Goal: Task Accomplishment & Management: Use online tool/utility

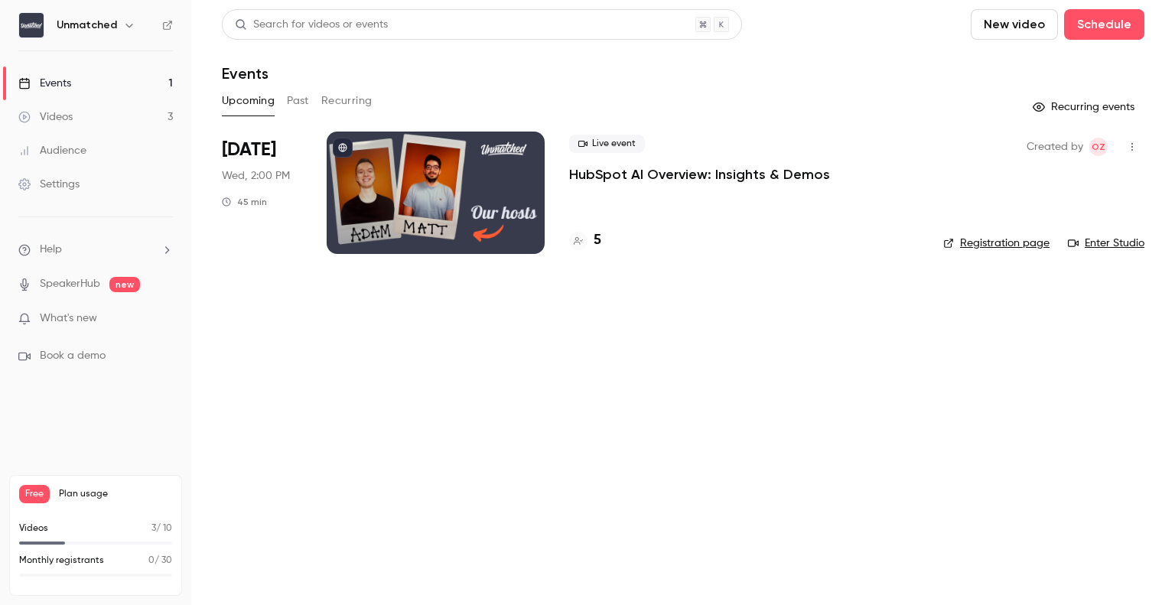
click at [853, 27] on div "Search for videos or events New video Schedule" at bounding box center [683, 24] width 922 height 31
click at [88, 106] on link "Videos 3" at bounding box center [95, 117] width 191 height 34
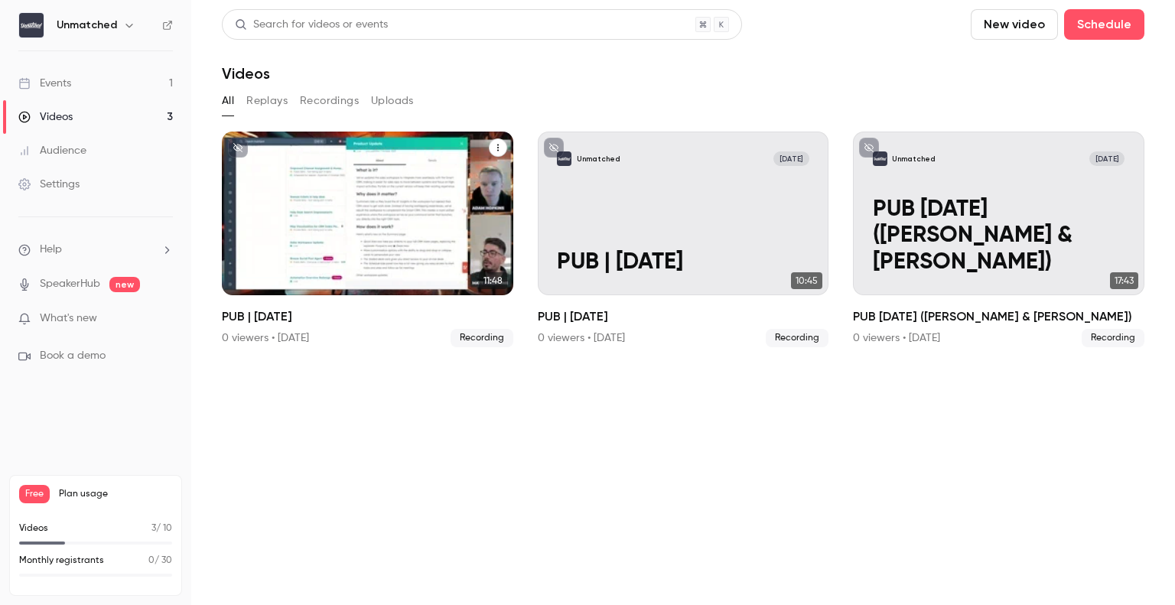
click at [496, 149] on icon "PUB | 10th October 25" at bounding box center [497, 147] width 9 height 9
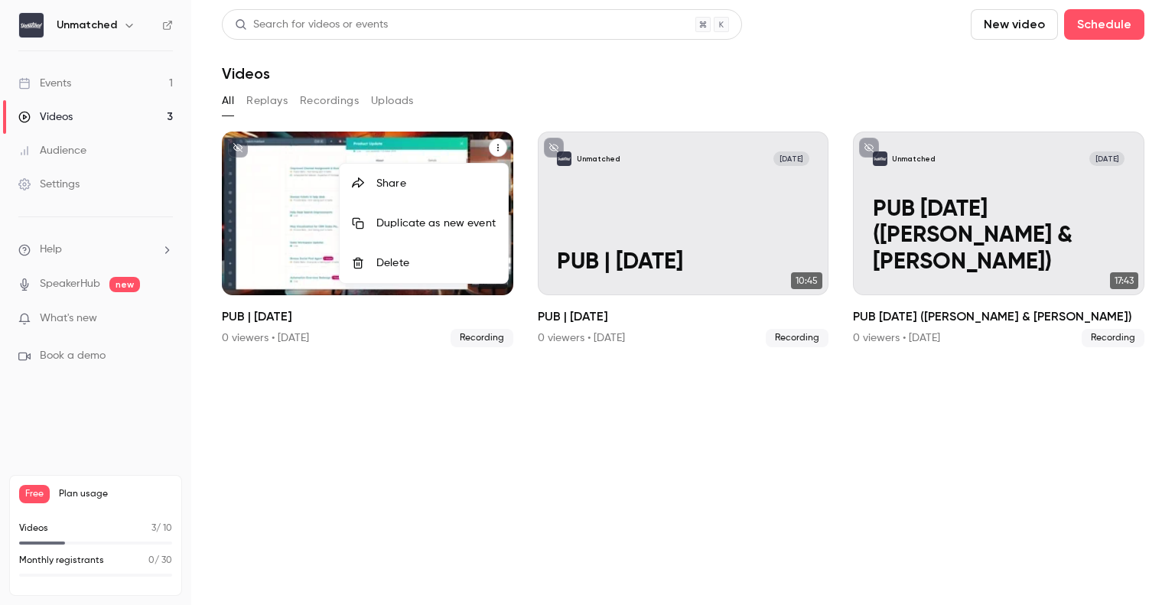
click at [291, 199] on div at bounding box center [587, 302] width 1175 height 605
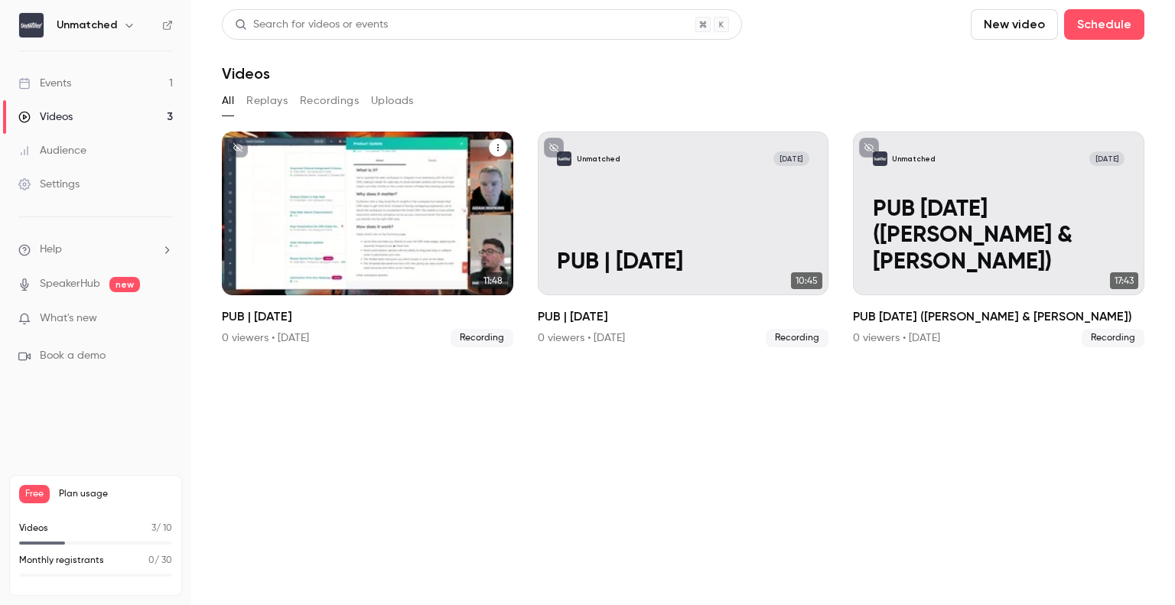
click at [304, 195] on div "Unmatched [DATE] PUB | [DATE]" at bounding box center [367, 214] width 291 height 164
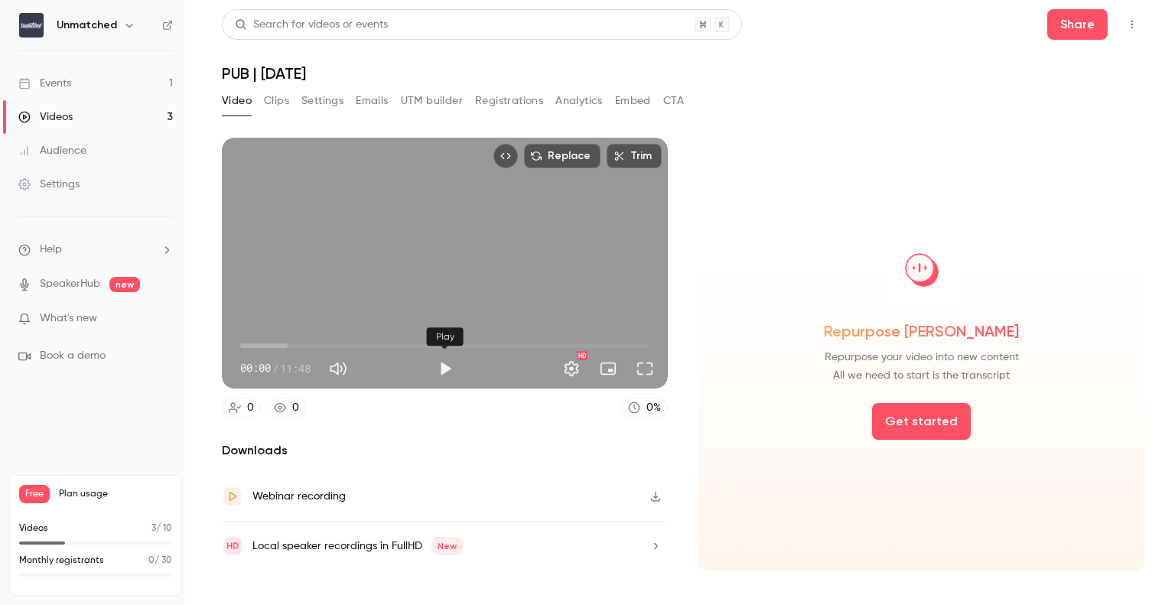
click at [450, 364] on button "Play" at bounding box center [445, 368] width 31 height 31
type input "***"
click at [645, 149] on button "Trim" at bounding box center [633, 156] width 55 height 24
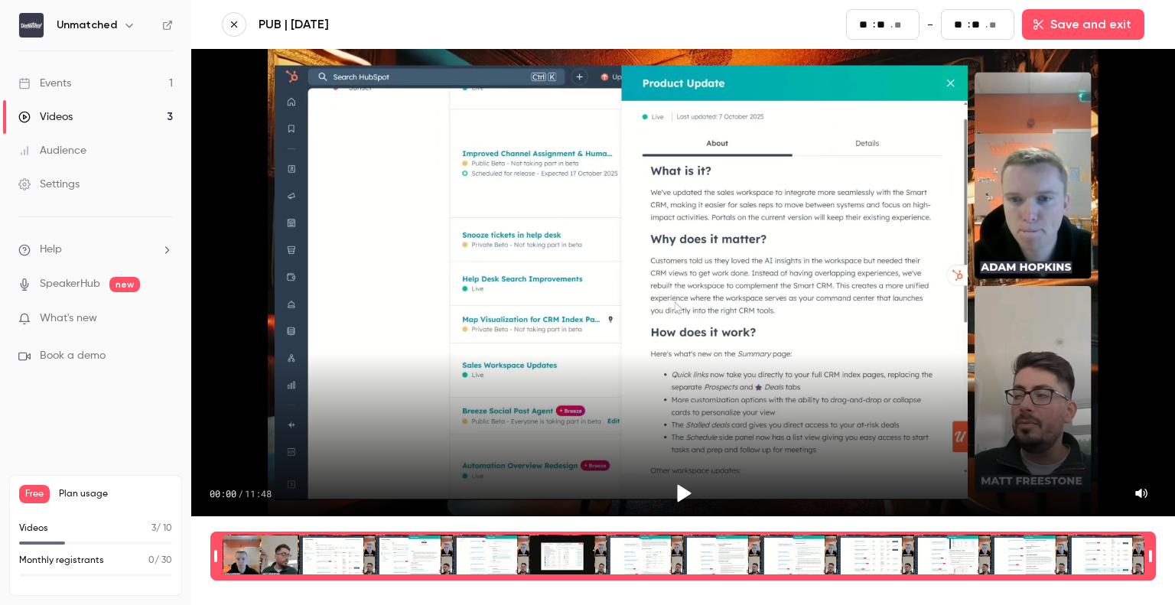
click at [459, 362] on div "00:00 / 11:48" at bounding box center [682, 282] width 983 height 467
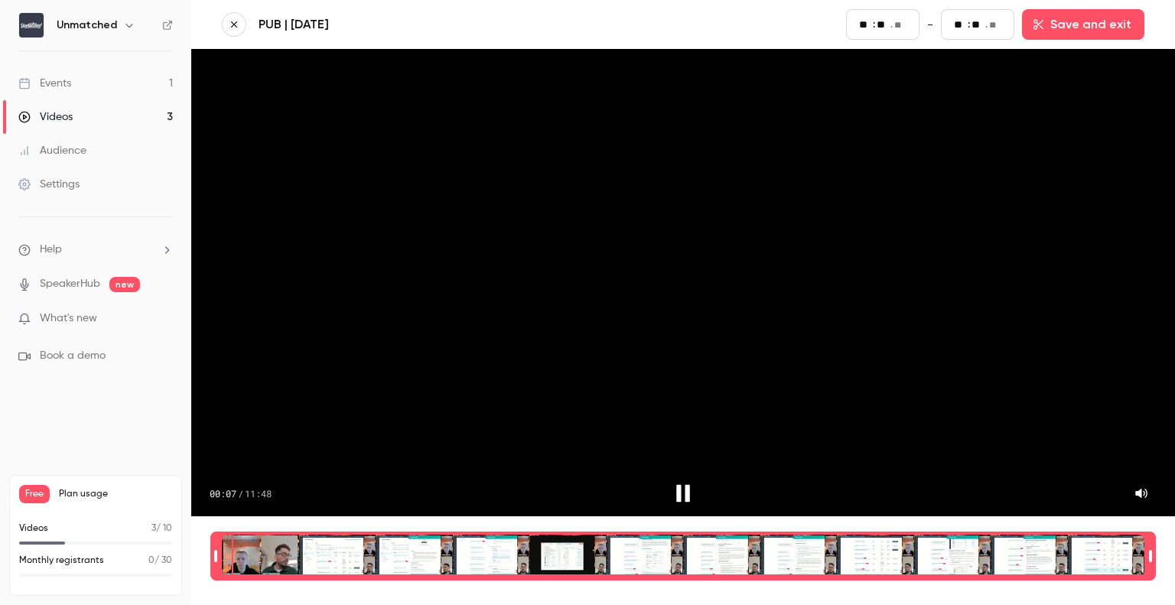
click at [651, 395] on div "00:07 / 11:48" at bounding box center [682, 282] width 983 height 467
click at [228, 539] on div "Time range selector" at bounding box center [683, 555] width 922 height 43
type input "*"
type input "**"
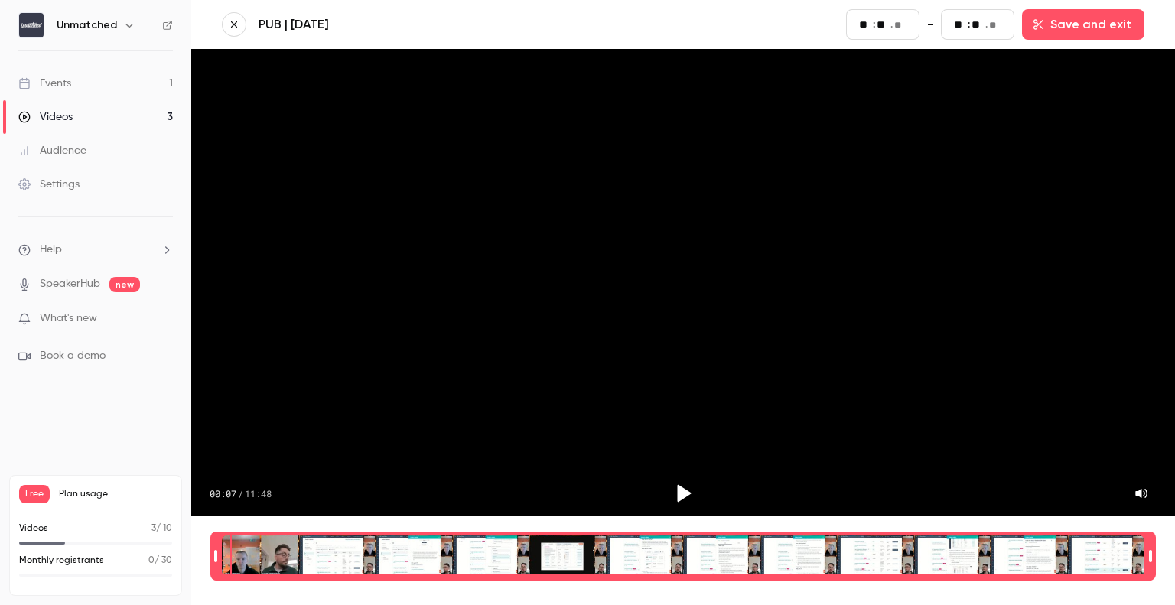
type input "*"
type input "**"
type input "*"
type input "**"
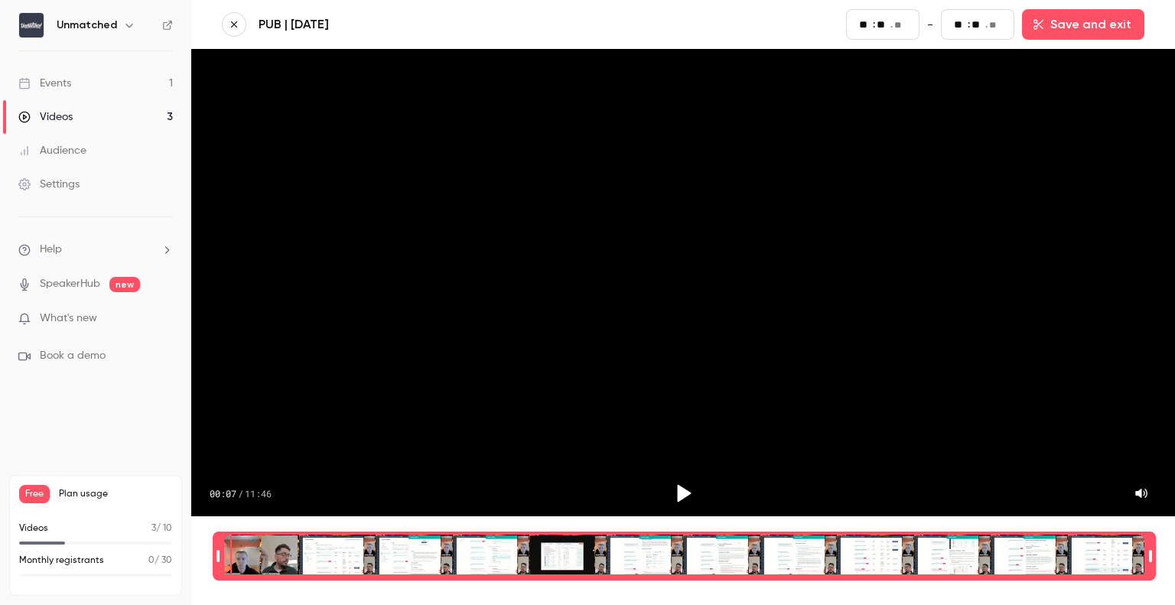
type input "*"
type input "**"
type input "*"
type input "**"
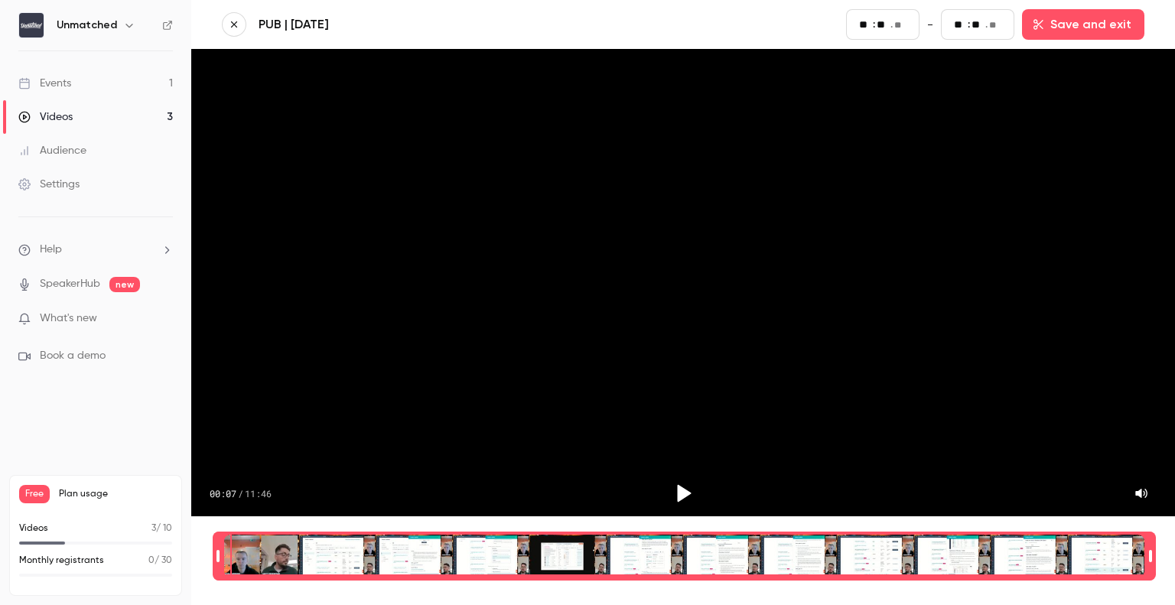
type input "**"
type input "*"
type input "**"
type input "*"
type input "**"
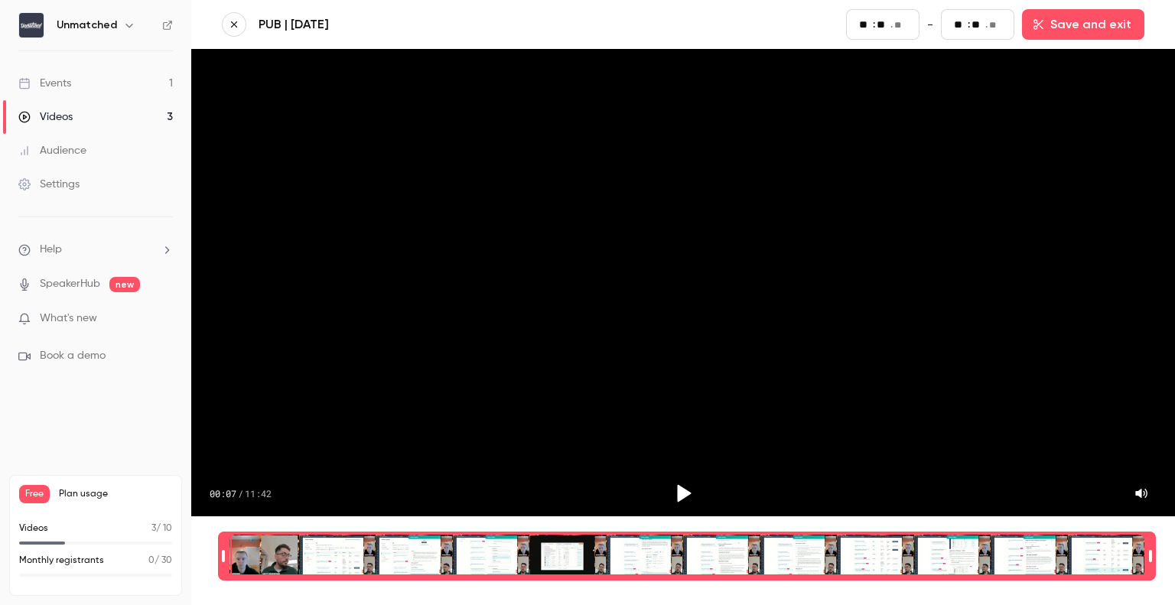
type input "**"
type input "*"
type input "**"
drag, startPoint x: 216, startPoint y: 542, endPoint x: 225, endPoint y: 542, distance: 9.2
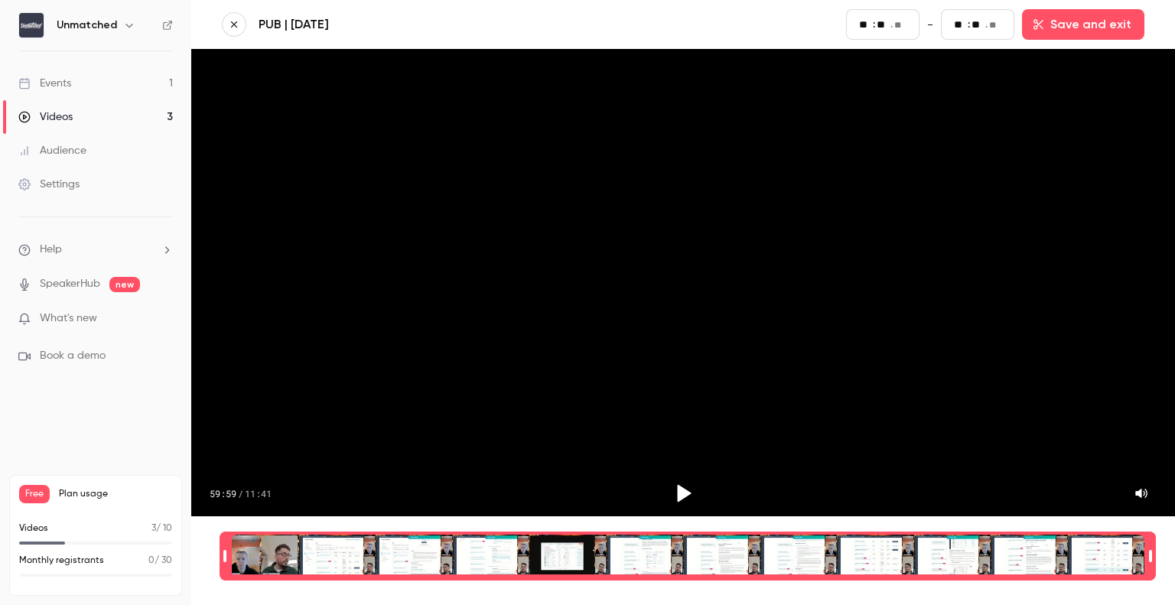
click at [225, 542] on div "Time range seconds start time" at bounding box center [224, 556] width 11 height 46
click at [242, 516] on div "00:07.05" at bounding box center [683, 556] width 922 height 80
click at [685, 490] on icon "Play" at bounding box center [682, 493] width 23 height 23
drag, startPoint x: 238, startPoint y: 542, endPoint x: 249, endPoint y: 541, distance: 10.8
click at [249, 541] on div "Time range selector" at bounding box center [687, 555] width 913 height 43
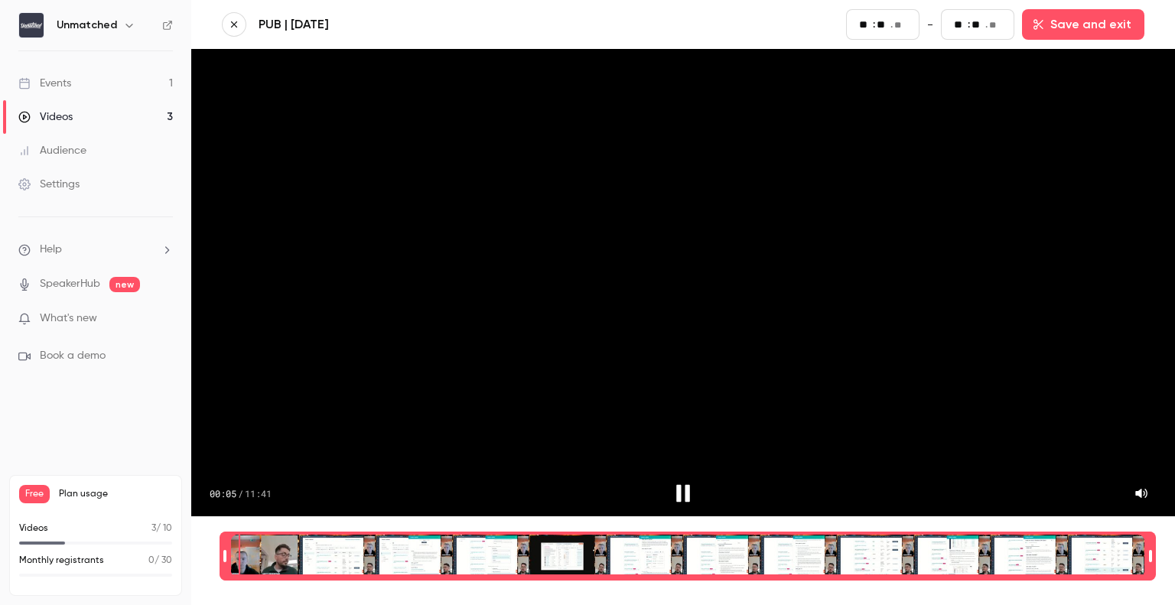
drag, startPoint x: 239, startPoint y: 539, endPoint x: 248, endPoint y: 538, distance: 8.4
click at [248, 538] on div "Time range selector" at bounding box center [687, 555] width 913 height 43
click at [250, 538] on div "Time range selector" at bounding box center [687, 555] width 913 height 43
click at [255, 538] on div "Time range selector" at bounding box center [687, 555] width 913 height 43
click at [262, 538] on div "Time range selector" at bounding box center [687, 555] width 913 height 43
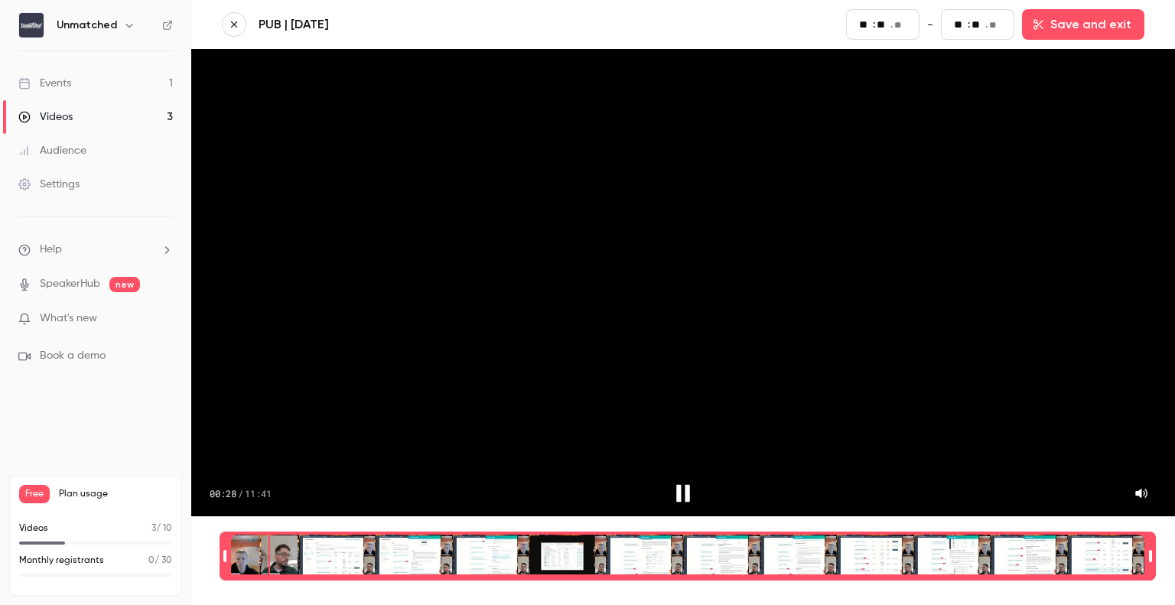
click at [269, 538] on div "Time range selector" at bounding box center [687, 555] width 913 height 43
click at [275, 537] on div "Time range selector" at bounding box center [687, 555] width 913 height 43
click at [288, 537] on div "Time range selector" at bounding box center [687, 555] width 913 height 43
click at [291, 538] on div "Time range selector" at bounding box center [687, 555] width 913 height 43
click at [304, 537] on div "Time range selector" at bounding box center [687, 555] width 913 height 43
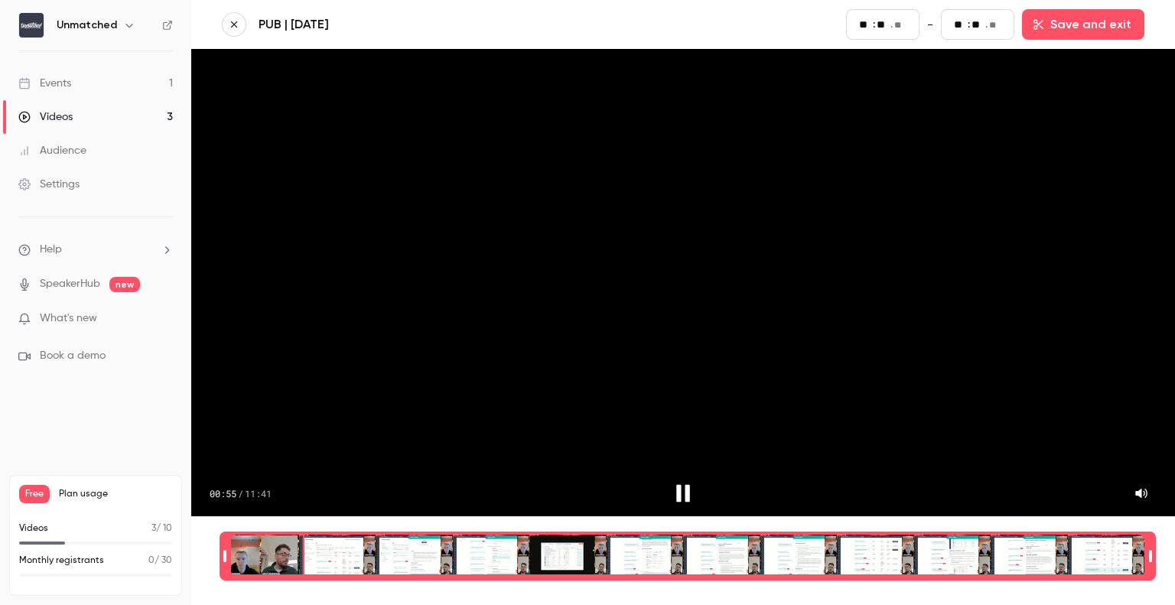
click at [335, 542] on div "Time range selector" at bounding box center [687, 555] width 913 height 43
click at [369, 543] on div "Time range selector" at bounding box center [687, 555] width 913 height 43
click at [416, 544] on div "Time range selector" at bounding box center [687, 555] width 913 height 43
click at [476, 543] on div "Time range selector" at bounding box center [687, 555] width 913 height 43
click at [528, 543] on div "Time range selector" at bounding box center [687, 555] width 913 height 43
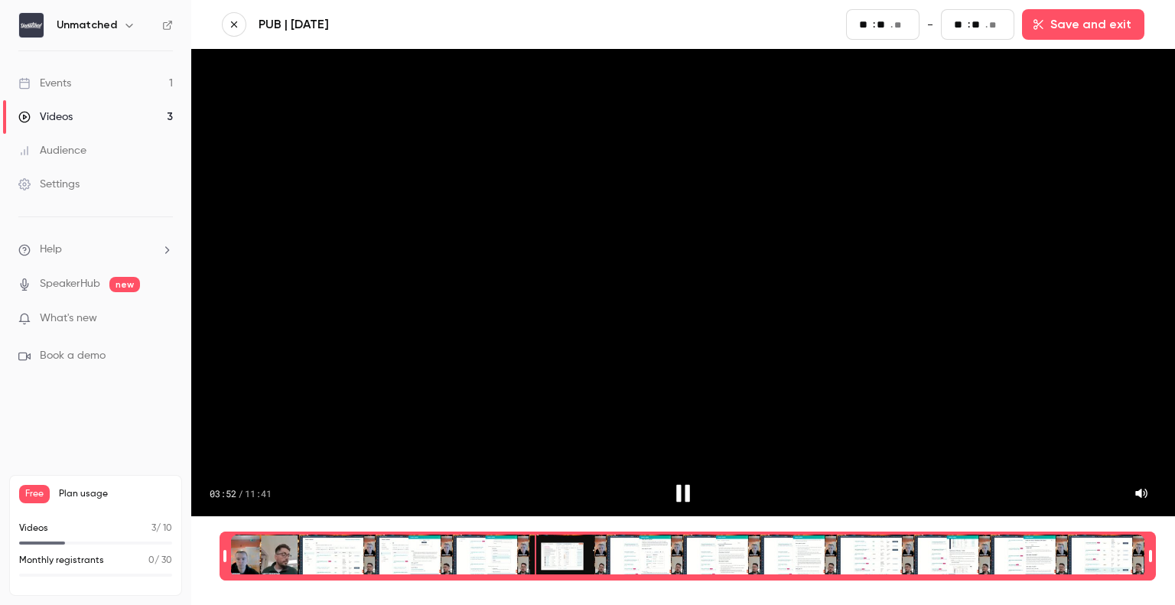
click at [572, 553] on div "Time range selector" at bounding box center [687, 555] width 913 height 43
click at [1054, 534] on div "Time range selector" at bounding box center [687, 555] width 913 height 43
click at [1114, 544] on div "Time range selector" at bounding box center [687, 555] width 913 height 43
click at [673, 482] on icon "Pause" at bounding box center [682, 493] width 23 height 23
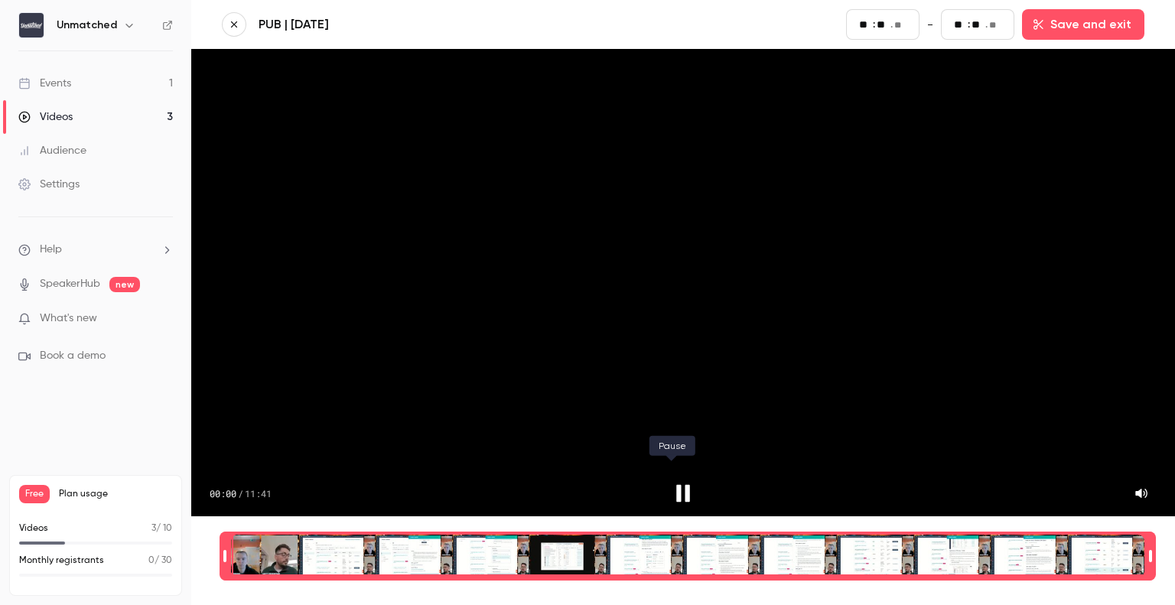
type input "*"
click at [1077, 27] on button "Save and exit" at bounding box center [1083, 24] width 122 height 31
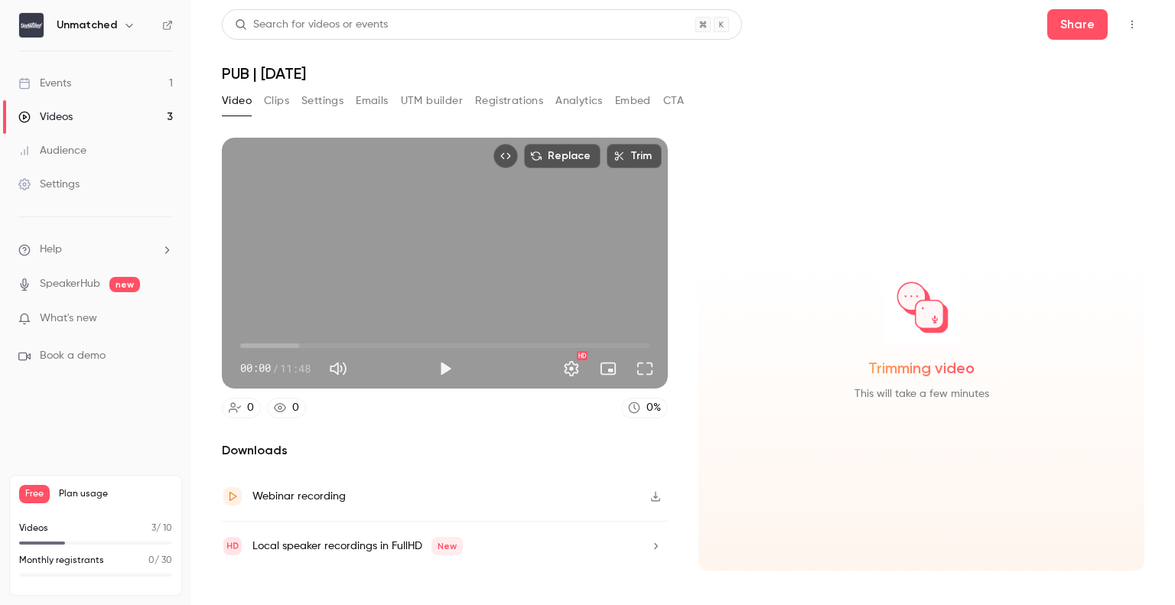
drag, startPoint x: 651, startPoint y: 492, endPoint x: 668, endPoint y: 502, distance: 19.5
click at [668, 501] on section "Replace Trim 00:00 00:00 / 11:48 HD 0 0 0 % Downloads Webinar recording Local s…" at bounding box center [683, 352] width 922 height 429
click at [662, 497] on button "button" at bounding box center [655, 496] width 24 height 24
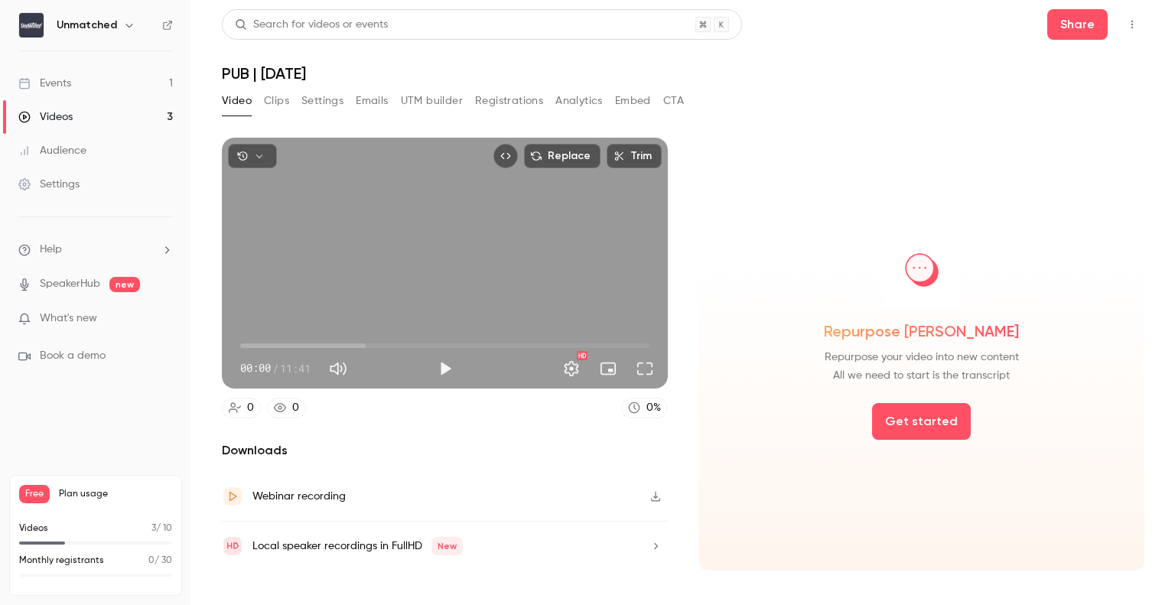
click at [651, 489] on button "button" at bounding box center [655, 496] width 24 height 24
click at [275, 106] on button "Clips" at bounding box center [276, 101] width 25 height 24
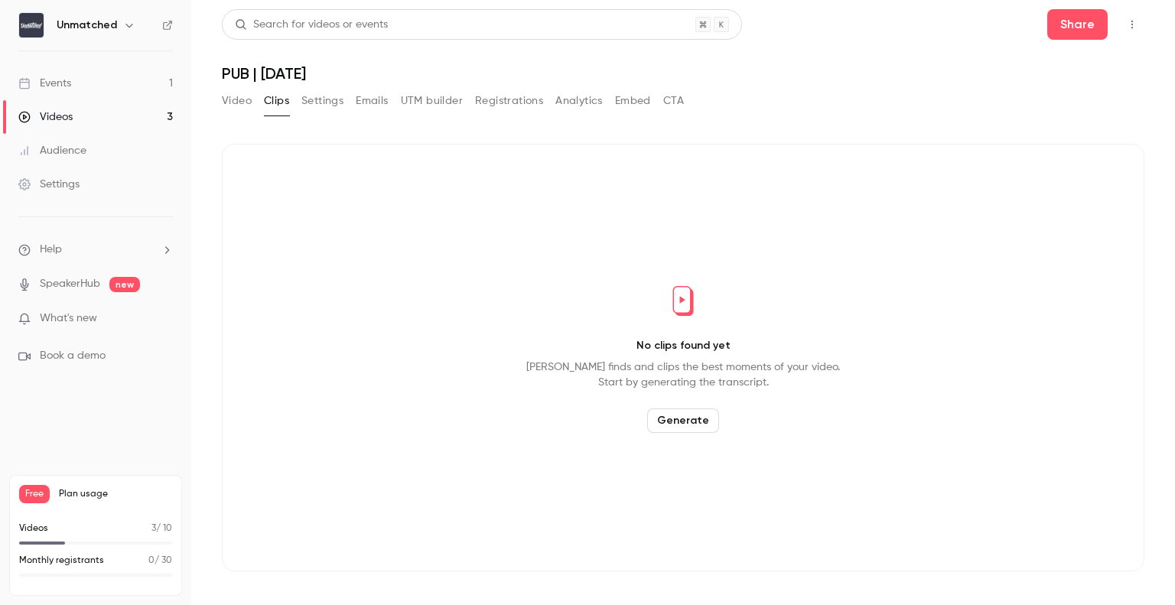
click at [685, 418] on button "Generate" at bounding box center [683, 420] width 72 height 24
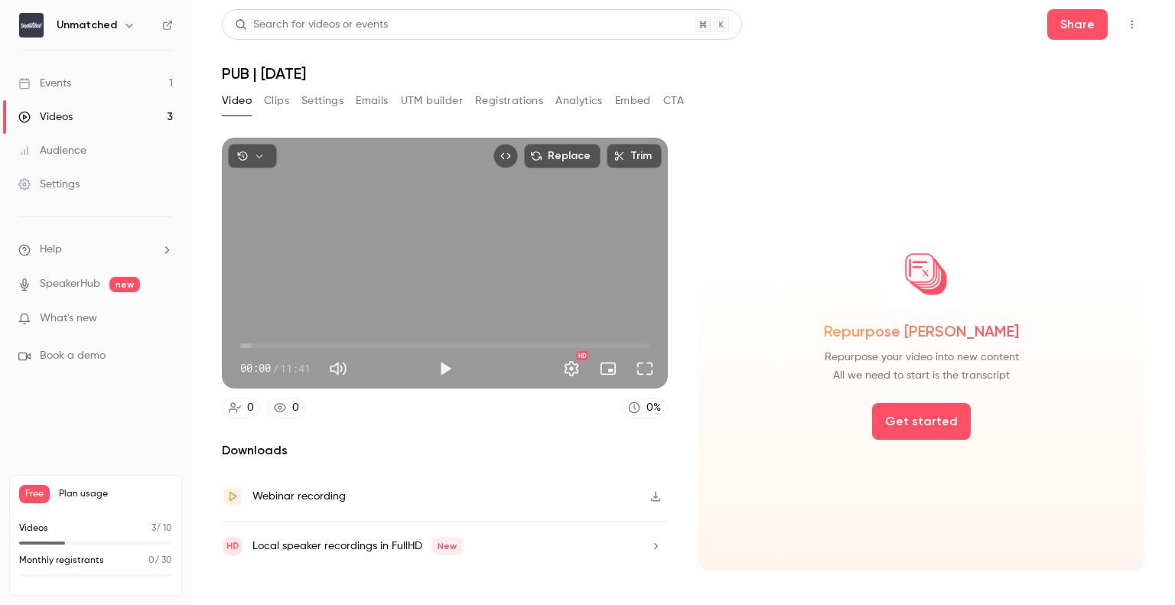
click at [290, 103] on div "Video Clips Settings Emails UTM builder Registrations Analytics Embed CTA" at bounding box center [453, 101] width 462 height 24
click at [271, 109] on button "Clips" at bounding box center [276, 101] width 25 height 24
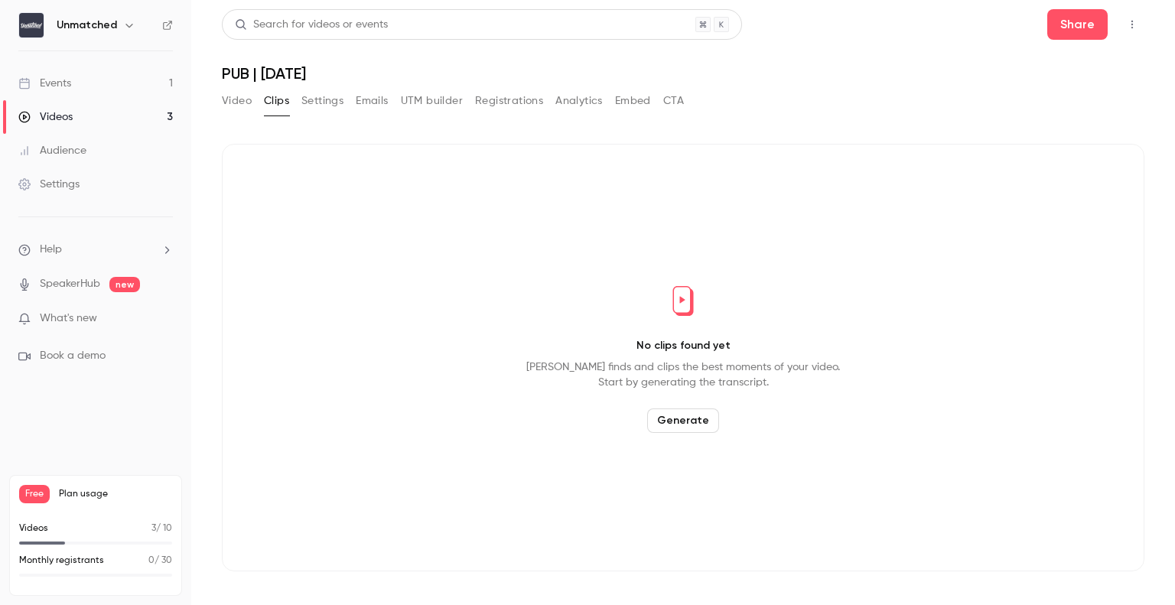
click at [248, 106] on button "Video" at bounding box center [237, 101] width 30 height 24
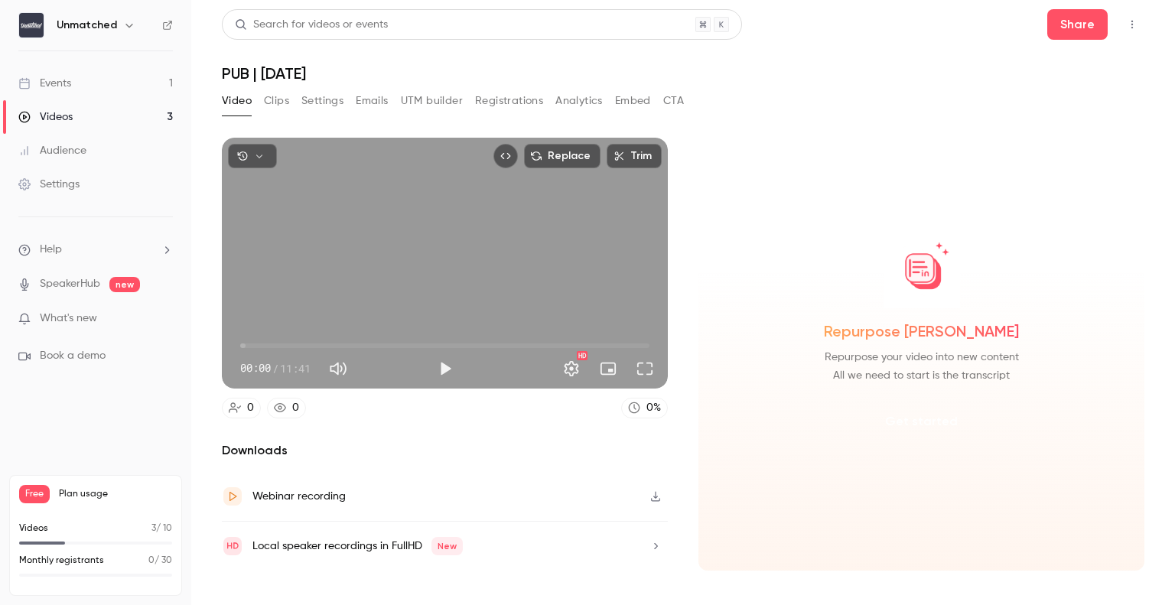
click at [931, 418] on button "Get started" at bounding box center [921, 421] width 99 height 37
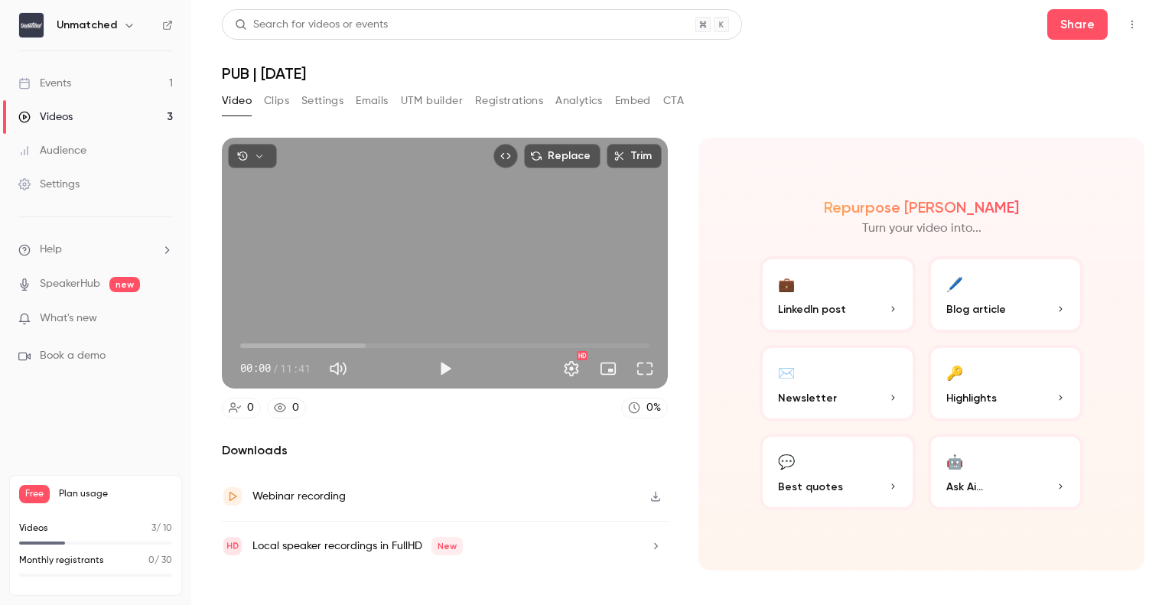
click at [284, 95] on button "Clips" at bounding box center [276, 101] width 25 height 24
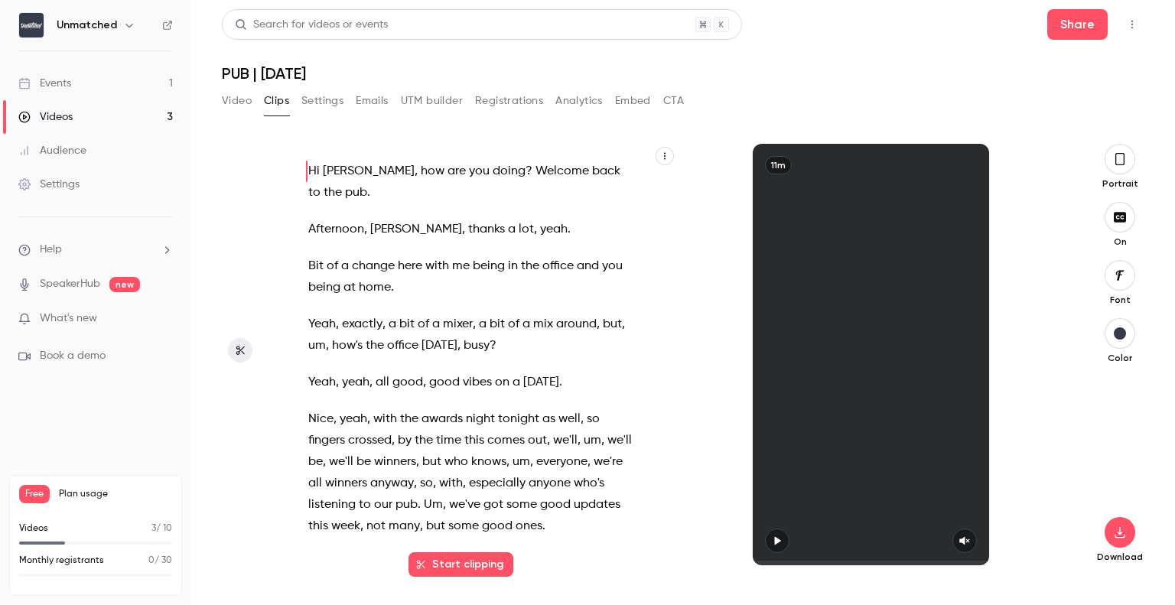
click at [664, 158] on icon "button" at bounding box center [664, 155] width 9 height 9
click at [609, 192] on div "Copy transcript" at bounding box center [602, 191] width 116 height 15
